Goal: Communication & Community: Answer question/provide support

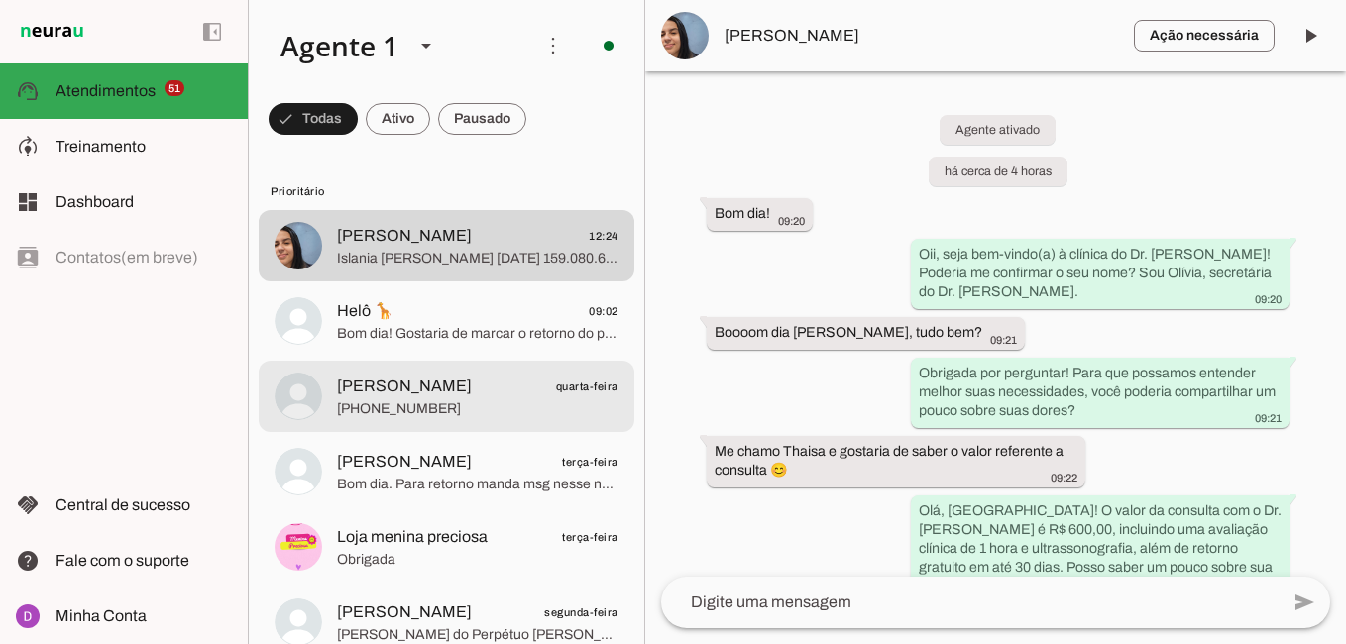
scroll to position [1448, 0]
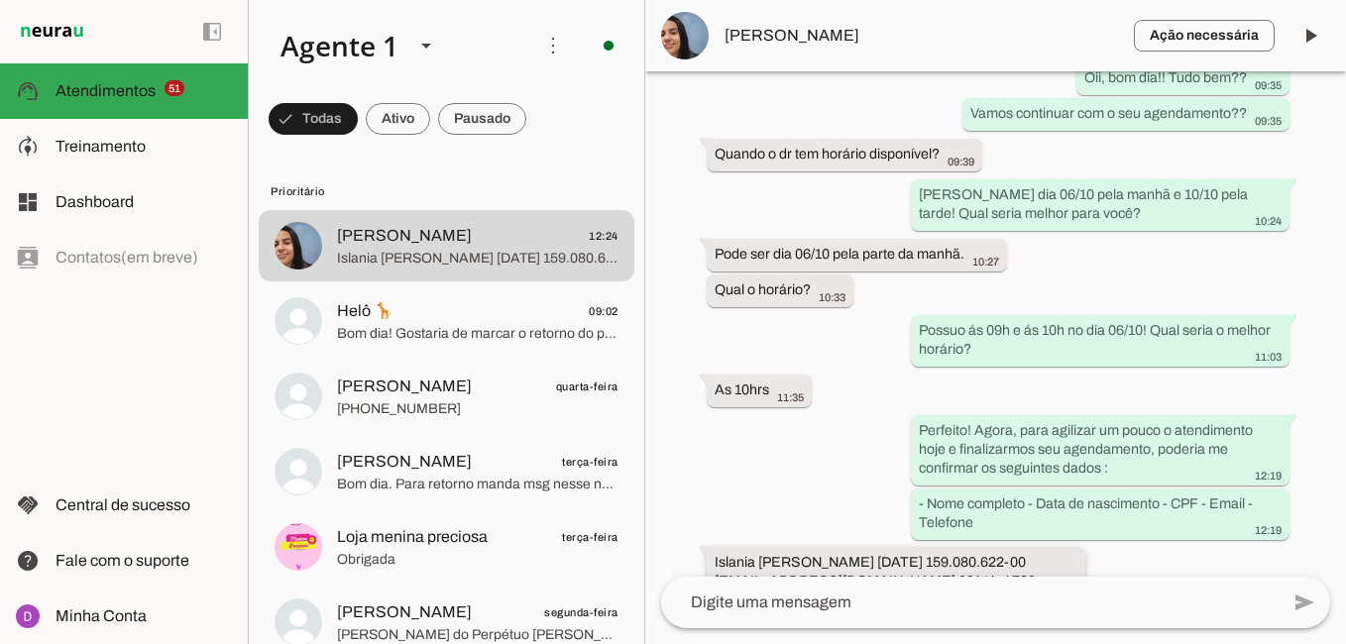
drag, startPoint x: 704, startPoint y: 516, endPoint x: 848, endPoint y: 526, distance: 145.0
click at [848, 547] on whatsapp-message-bubble "Islania [PERSON_NAME] [DATE] 159.080.622-00 [EMAIL_ADDRESS][DOMAIN_NAME] 99414-…" at bounding box center [896, 573] width 379 height 52
drag, startPoint x: 997, startPoint y: 541, endPoint x: 913, endPoint y: 539, distance: 84.2
click at [913, 553] on div "Islania [PERSON_NAME] [DATE] 159.080.622-00 [EMAIL_ADDRESS][DOMAIN_NAME] 99414-…" at bounding box center [895, 575] width 363 height 44
drag, startPoint x: 908, startPoint y: 542, endPoint x: 716, endPoint y: 537, distance: 191.3
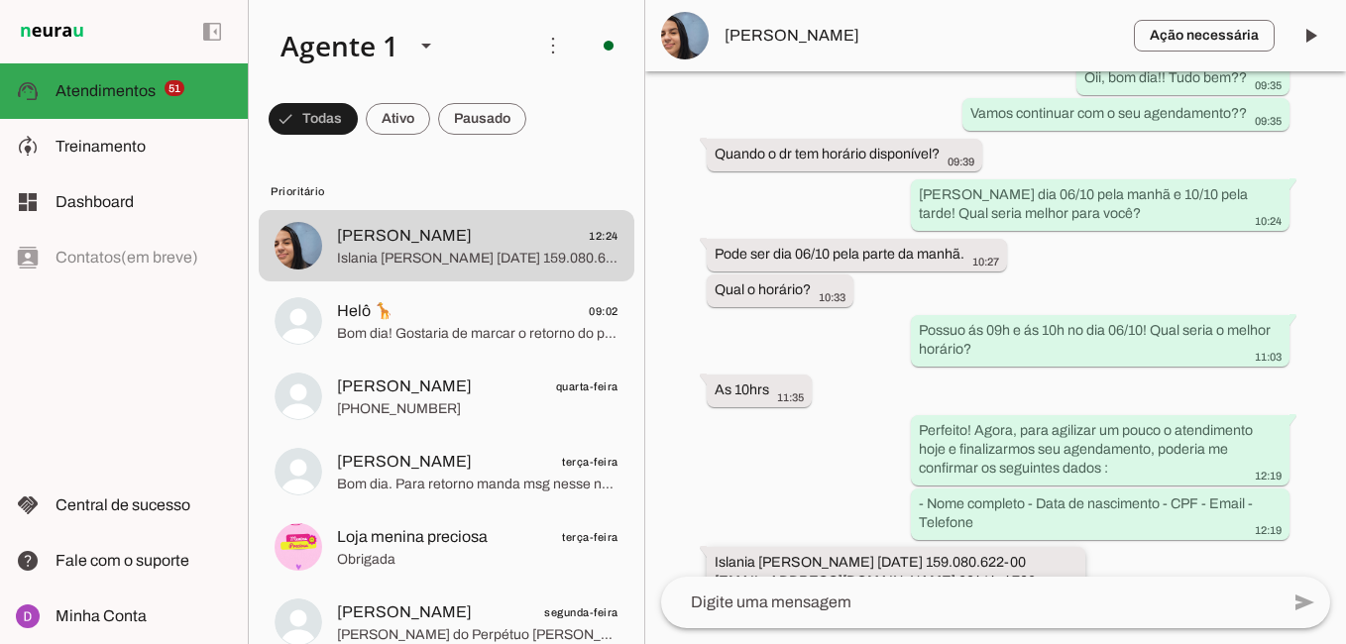
click at [0, 0] on slot "Islania [PERSON_NAME] [DATE] 159.080.622-00 [EMAIL_ADDRESS][DOMAIN_NAME] 99414-…" at bounding box center [0, 0] width 0 height 0
drag, startPoint x: 715, startPoint y: 537, endPoint x: 903, endPoint y: 546, distance: 187.5
click at [0, 0] on slot "Islania [PERSON_NAME] [DATE] 159.080.622-00 [EMAIL_ADDRESS][DOMAIN_NAME] 99414-…" at bounding box center [0, 0] width 0 height 0
drag, startPoint x: 994, startPoint y: 551, endPoint x: 711, endPoint y: 516, distance: 284.5
click at [711, 547] on whatsapp-message-bubble "Islania [PERSON_NAME] [DATE] 159.080.622-00 [EMAIL_ADDRESS][DOMAIN_NAME] 99414-…" at bounding box center [896, 573] width 379 height 52
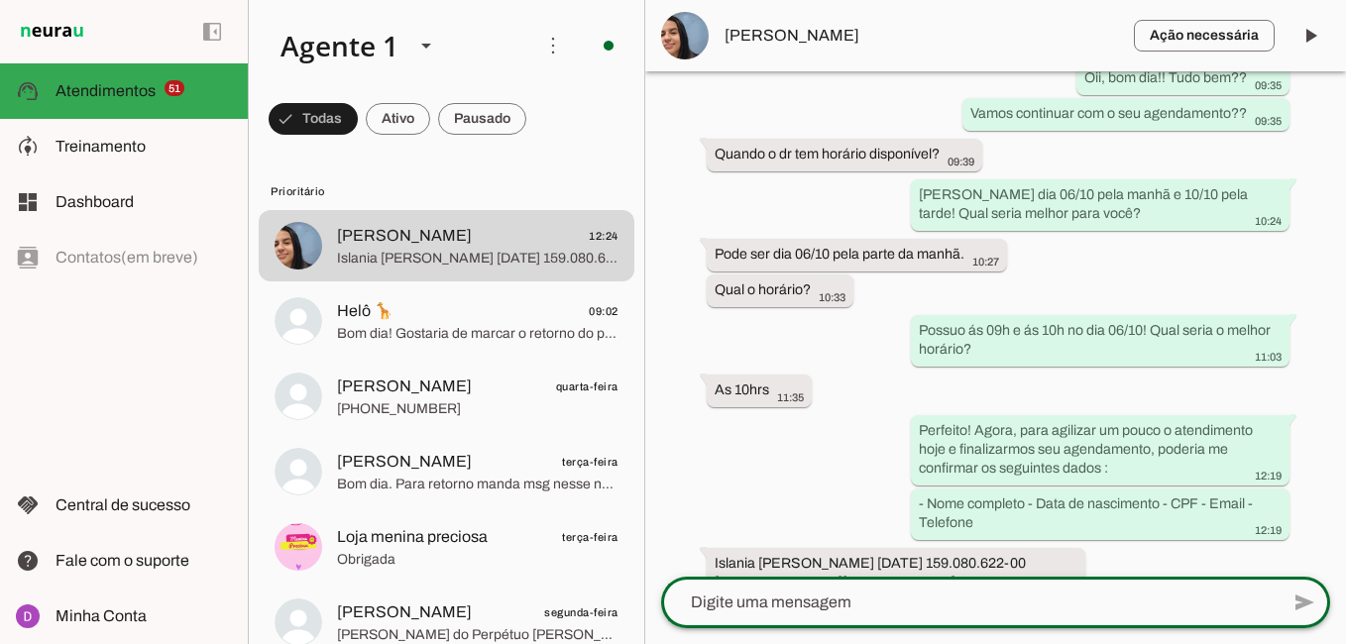
click at [791, 608] on textarea at bounding box center [969, 603] width 617 height 24
paste textarea "Perfeito! Consulta agendada para dia 06/10 ás 18h! 🙏🏻 Muito obrigada pela sua a…"
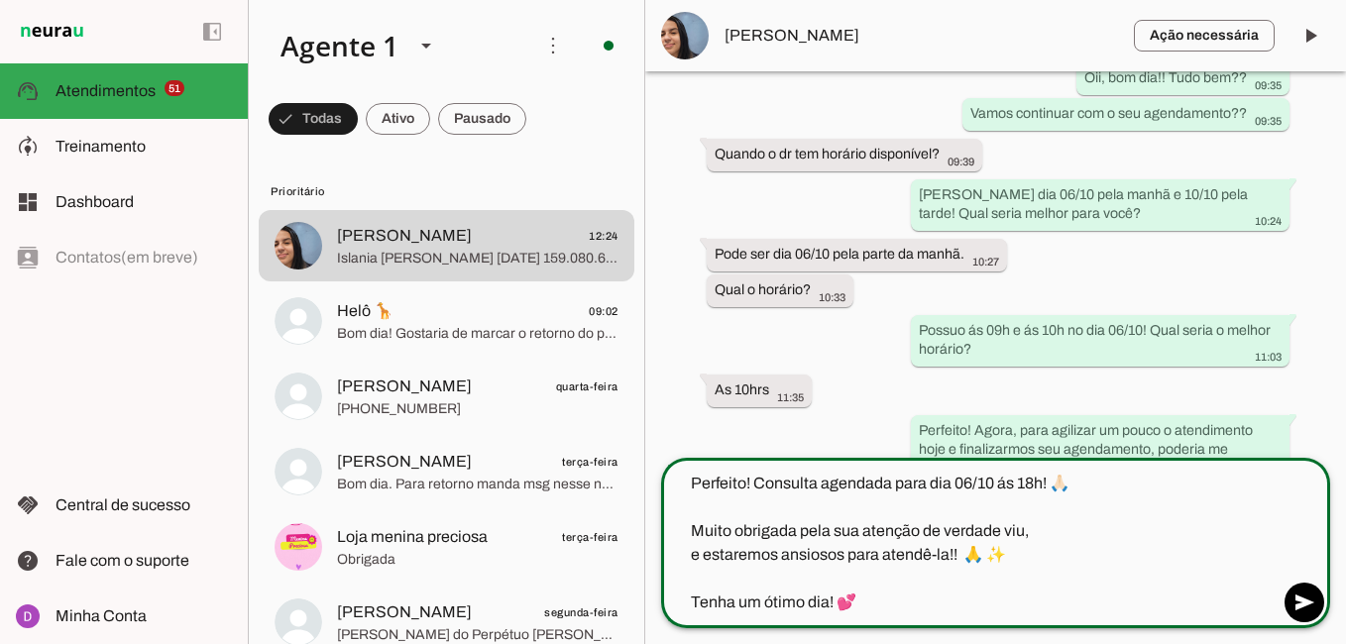
click at [1025, 480] on textarea "Perfeito! Consulta agendada para dia 06/10 ás 18h! 🙏🏻 Muito obrigada pela sua a…" at bounding box center [969, 543] width 617 height 143
click at [1032, 480] on textarea "Perfeito! Consulta agendada para dia 06/10 ás 18h! 🙏🏻 Muito obrigada pela sua a…" at bounding box center [969, 543] width 617 height 143
type textarea "Perfeito! Consulta agendada para dia 06/10 ás 10h! 🙏🏻 Muito obrigada pela sua a…"
type md-outlined-text-field "Perfeito! Consulta agendada para dia 06/10 ás 10h! 🙏🏻 Muito obrigada pela sua a…"
click at [1310, 607] on span at bounding box center [1304, 603] width 48 height 48
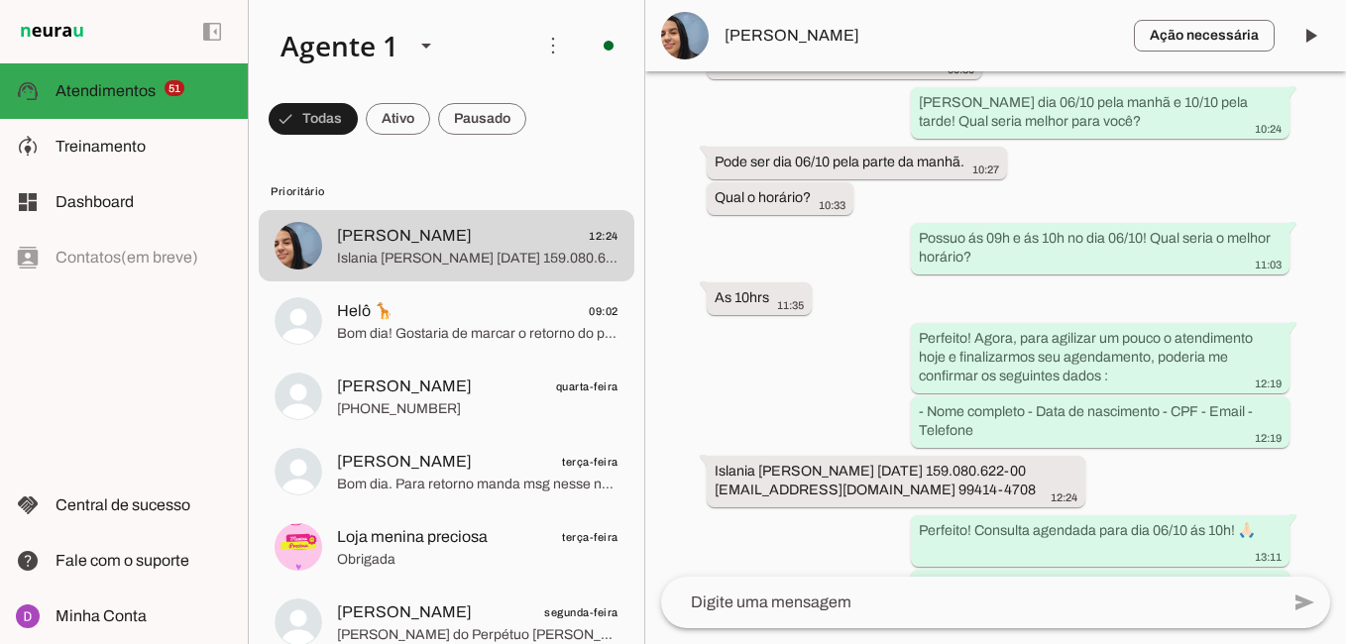
scroll to position [1597, 0]
